Goal: Task Accomplishment & Management: Manage account settings

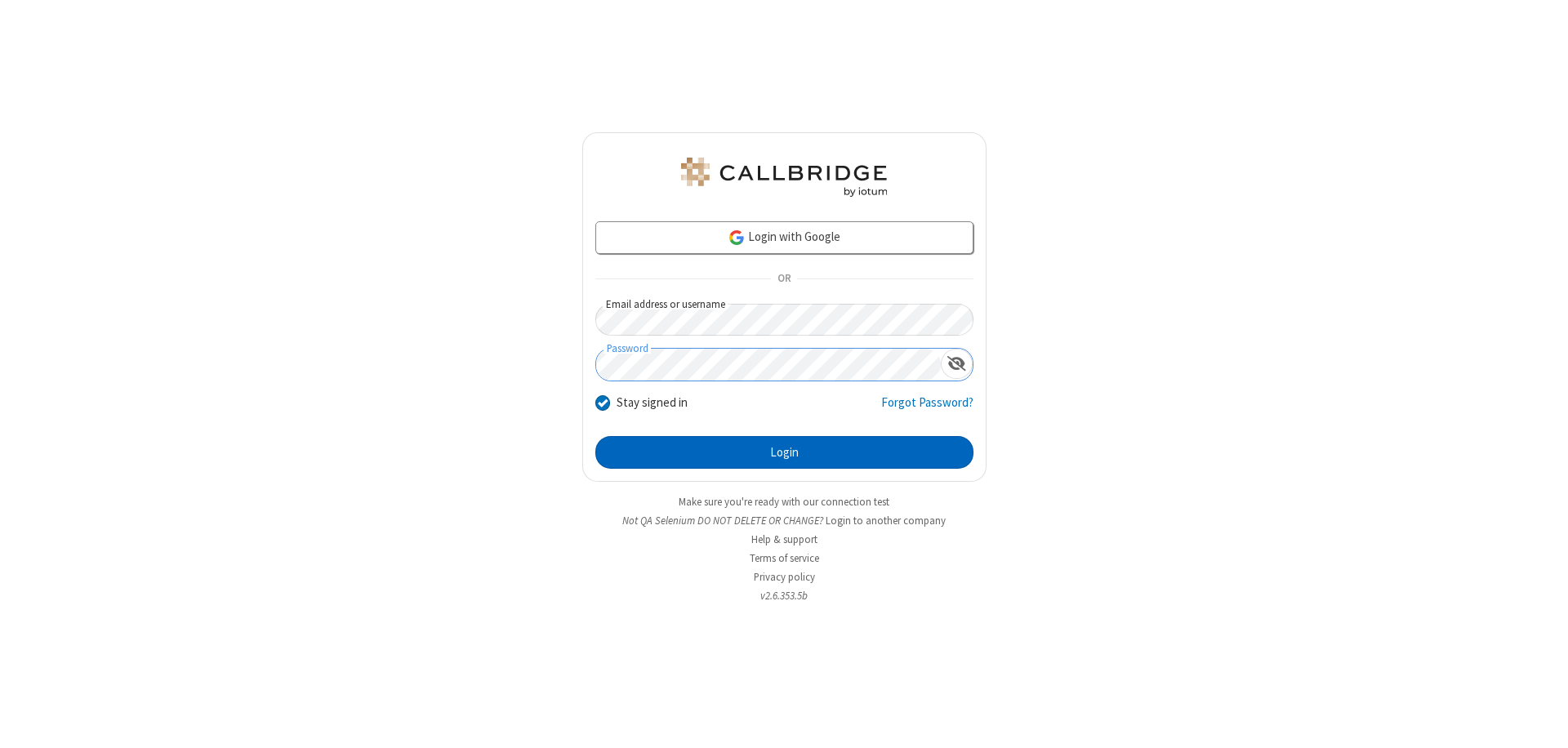
click at [784, 453] on button "Login" at bounding box center [784, 453] width 378 height 33
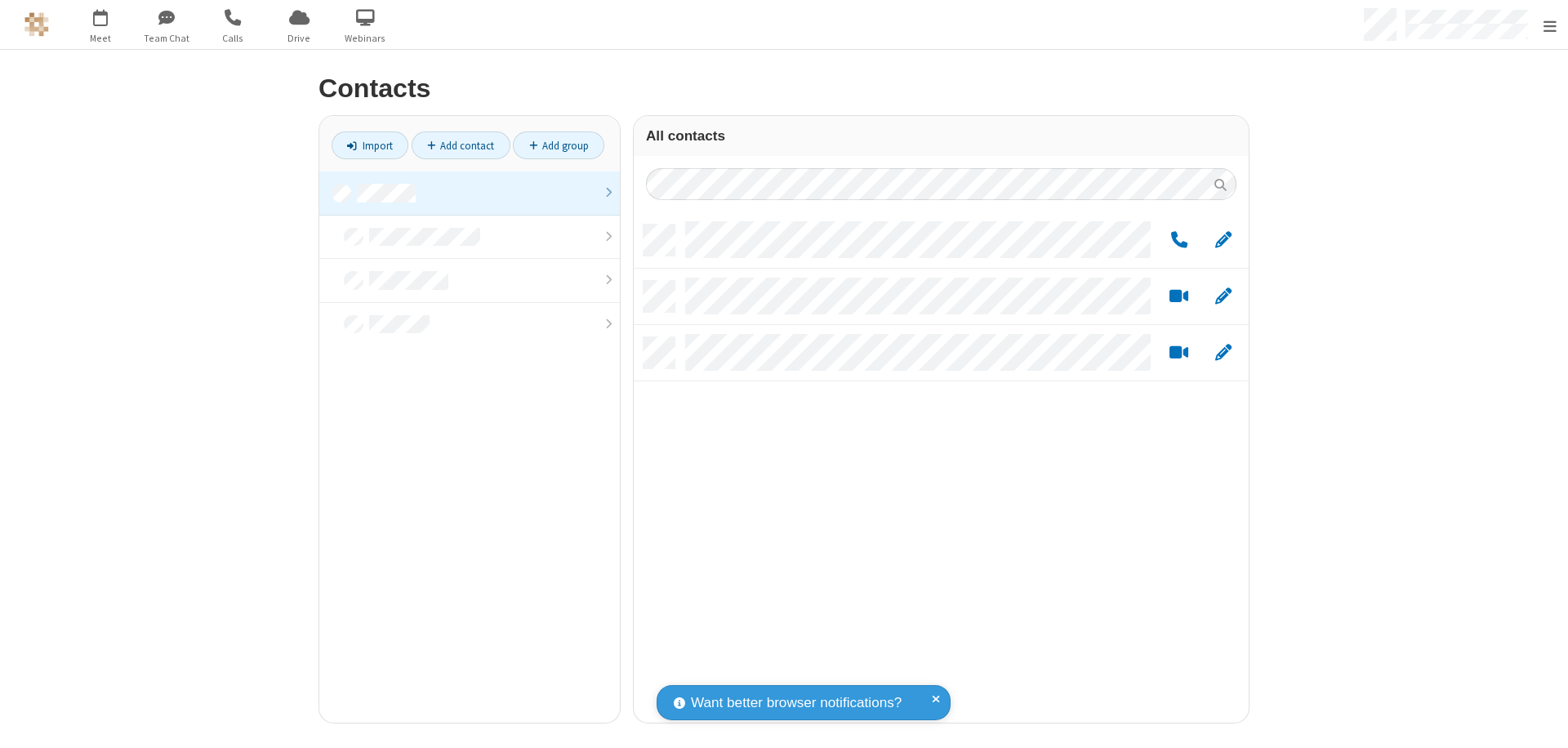
scroll to position [498, 603]
click at [463, 193] on link at bounding box center [469, 193] width 300 height 44
click at [1217, 239] on span "Edit" at bounding box center [1223, 240] width 16 height 21
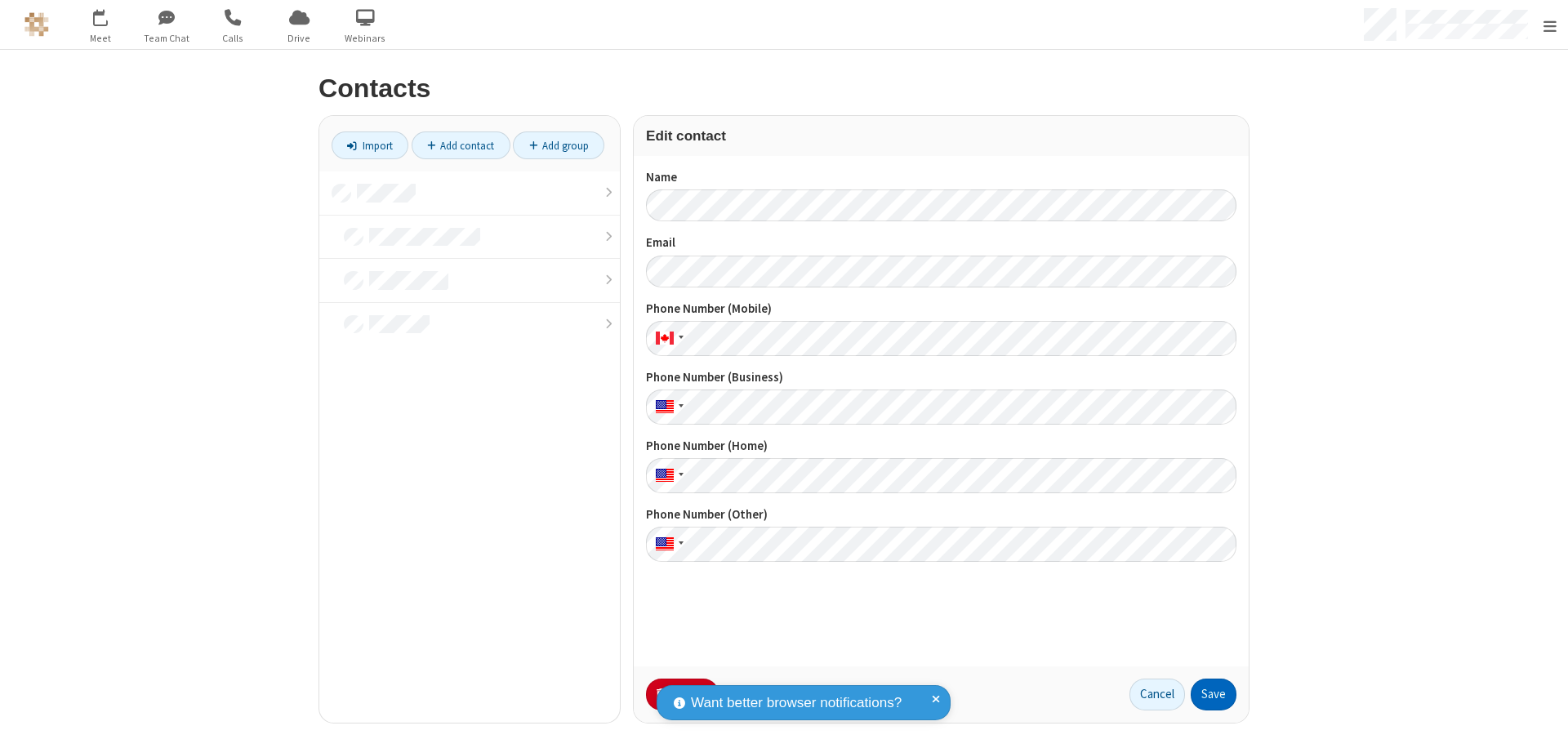
click at [1207, 694] on button "Save" at bounding box center [1213, 695] width 45 height 33
